Goal: Transaction & Acquisition: Purchase product/service

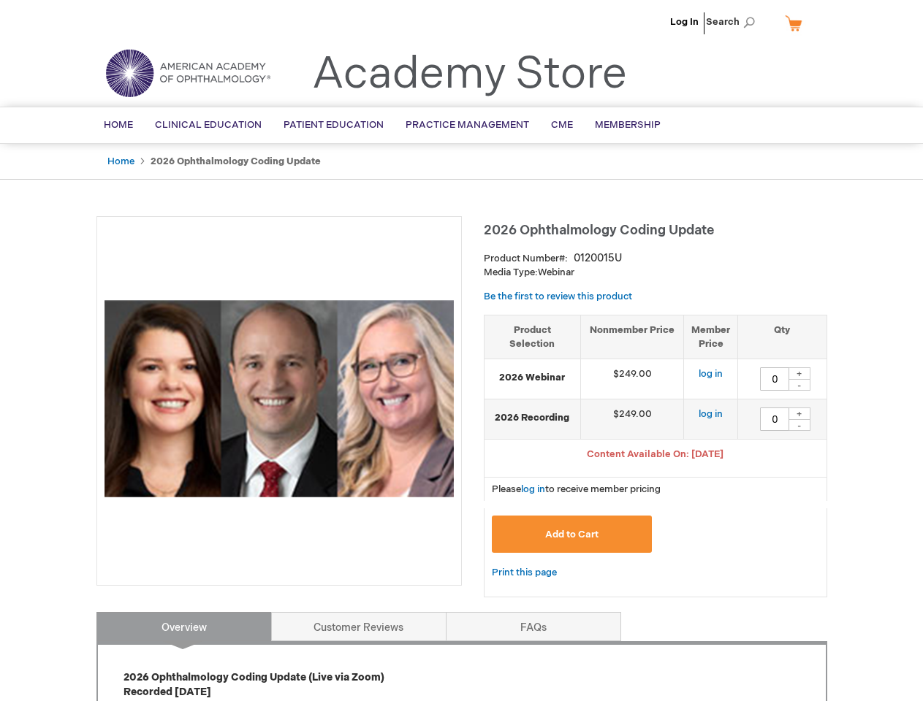
click at [461, 351] on div at bounding box center [278, 401] width 365 height 370
click at [734, 22] on span "Search" at bounding box center [734, 21] width 56 height 29
click at [655, 456] on span "Content Available On: [DATE]" at bounding box center [655, 454] width 137 height 12
click at [799, 373] on div "+" at bounding box center [799, 373] width 22 height 12
click at [799, 385] on div "-" at bounding box center [799, 385] width 22 height 12
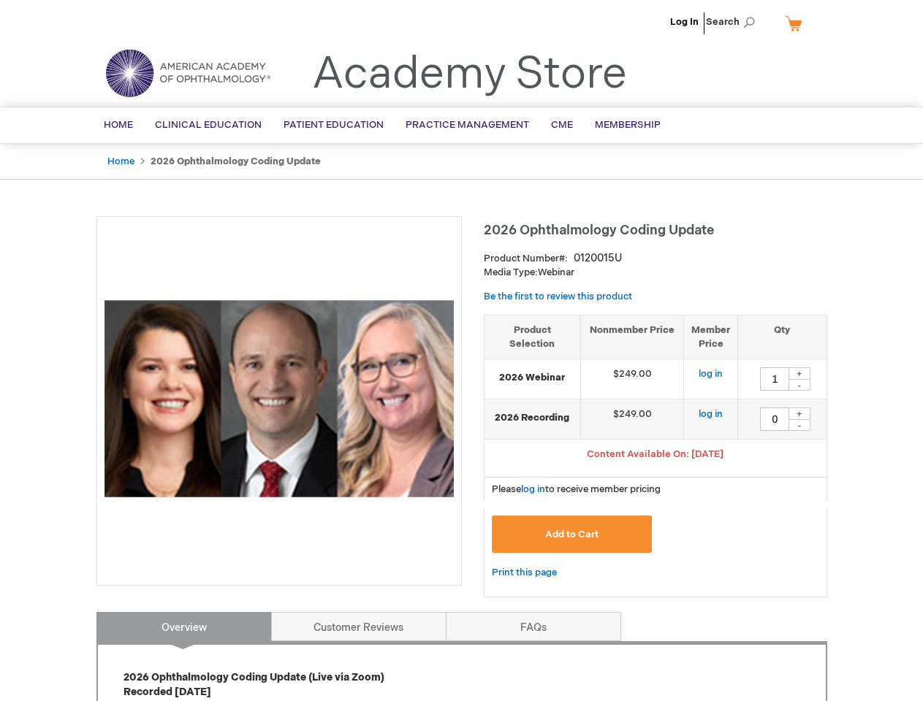
type input "0"
click at [799, 413] on div "+" at bounding box center [799, 414] width 22 height 12
click at [799, 425] on div "-" at bounding box center [799, 425] width 22 height 12
type input "0"
